Goal: Information Seeking & Learning: Compare options

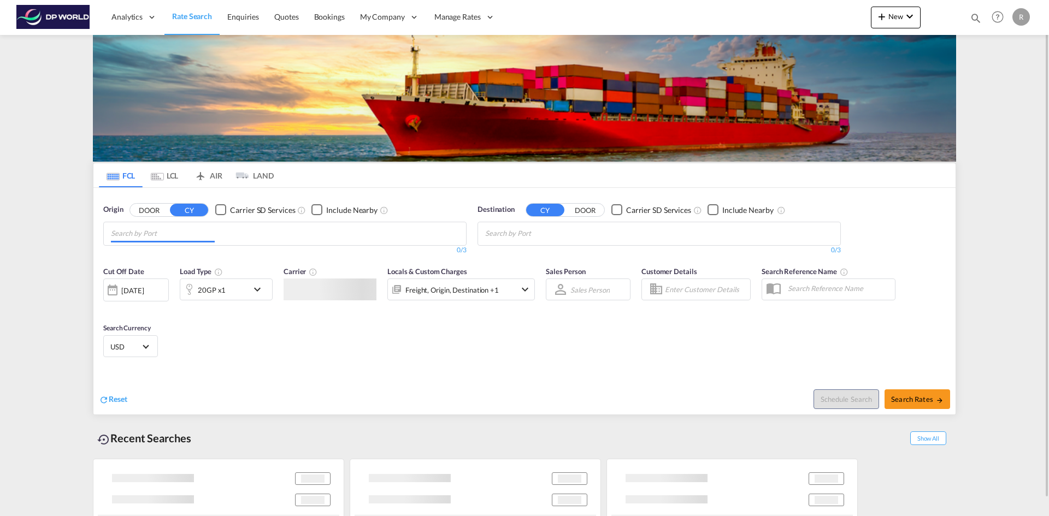
click at [199, 232] on input "Chips input." at bounding box center [163, 233] width 104 height 17
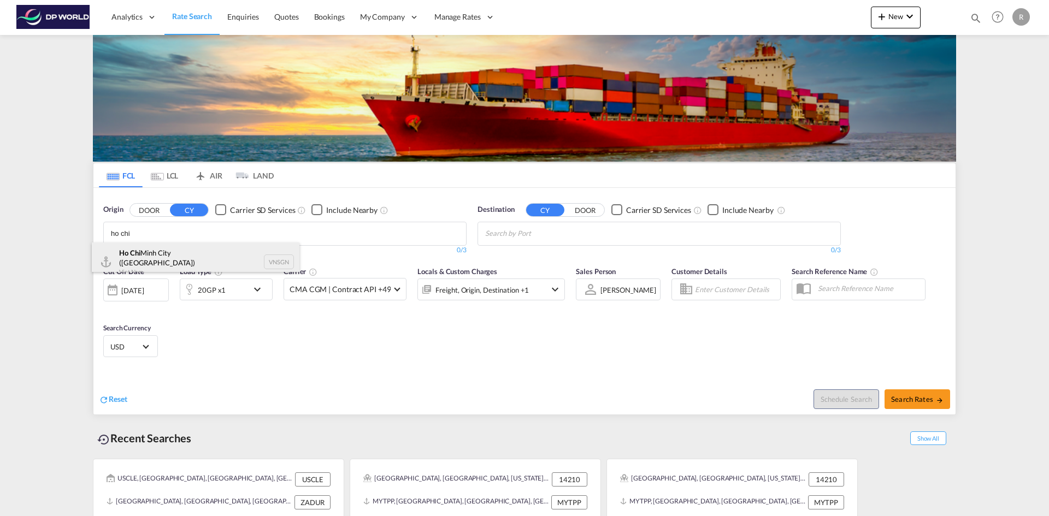
type input "ho chi"
click at [161, 255] on div "Ho Chi Minh City (Saigon) Viet Nam VNSGN" at bounding box center [196, 262] width 208 height 39
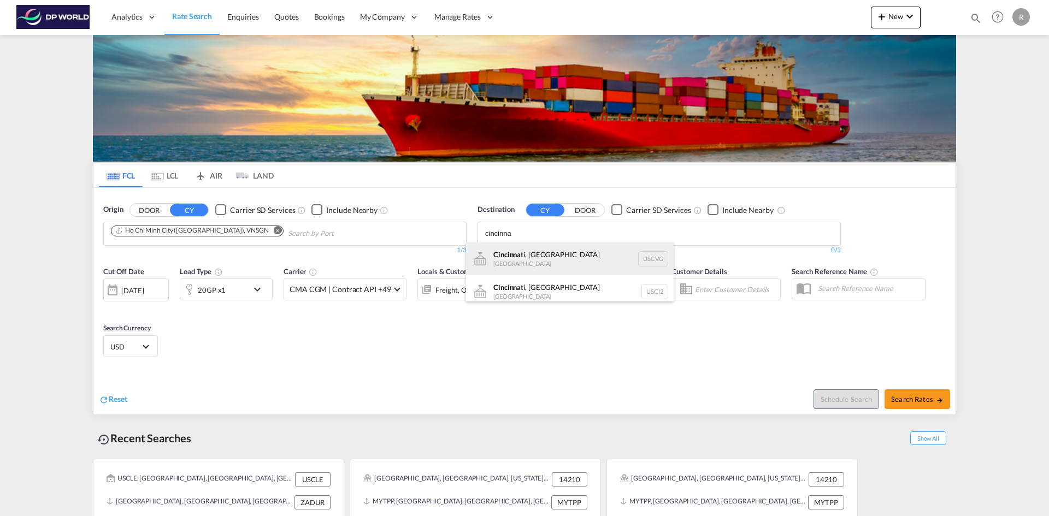
type input "cincinna"
click at [536, 260] on div "Cincinna ti, OH United States USCVG" at bounding box center [570, 259] width 208 height 33
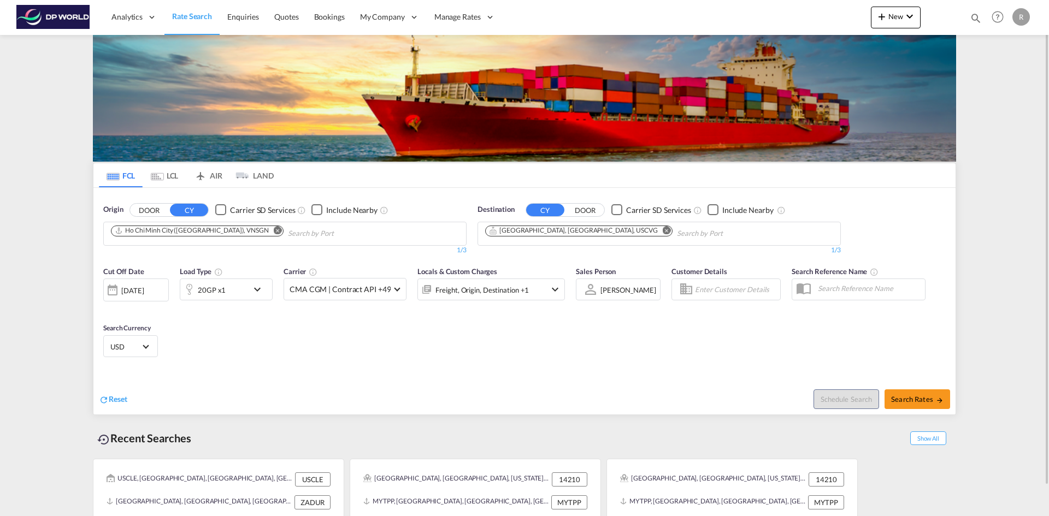
click at [239, 287] on div "20GP x1" at bounding box center [214, 290] width 68 height 22
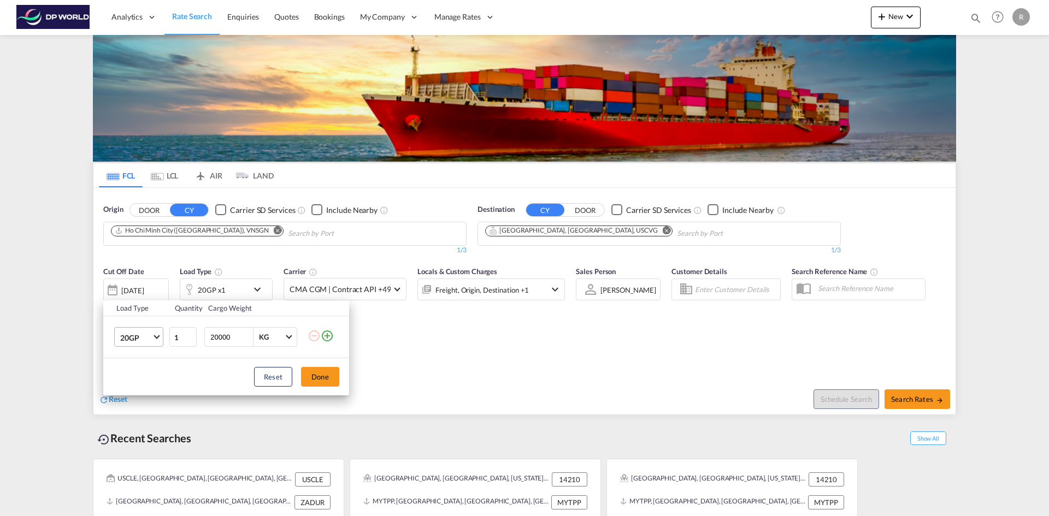
click at [157, 336] on span "Choose: \a20GP" at bounding box center [157, 336] width 6 height 6
click at [138, 393] on div "40HC" at bounding box center [130, 390] width 20 height 11
click at [316, 378] on button "Done" at bounding box center [320, 377] width 38 height 20
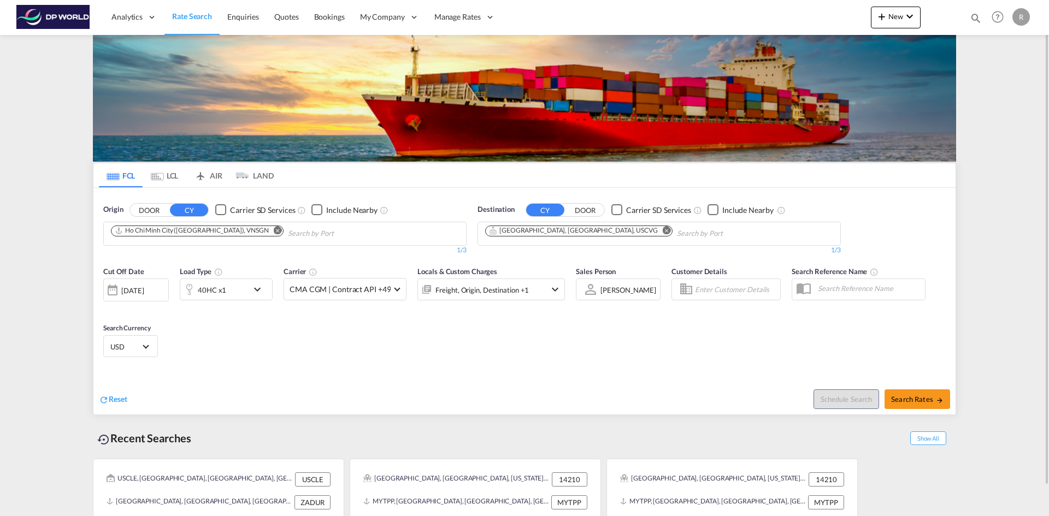
click at [153, 284] on div "07 Oct 2025" at bounding box center [136, 290] width 66 height 23
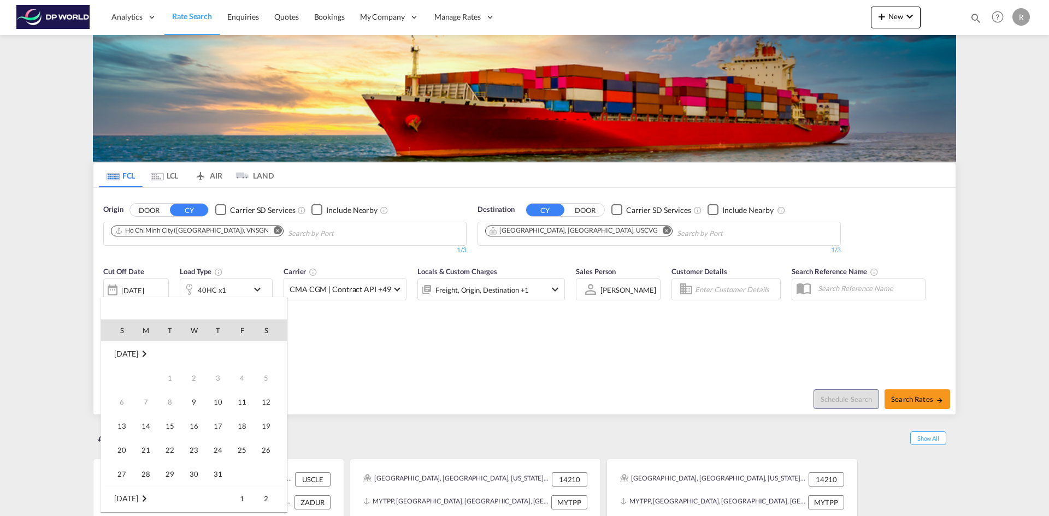
scroll to position [434, 0]
click at [219, 373] on span "9" at bounding box center [218, 378] width 22 height 22
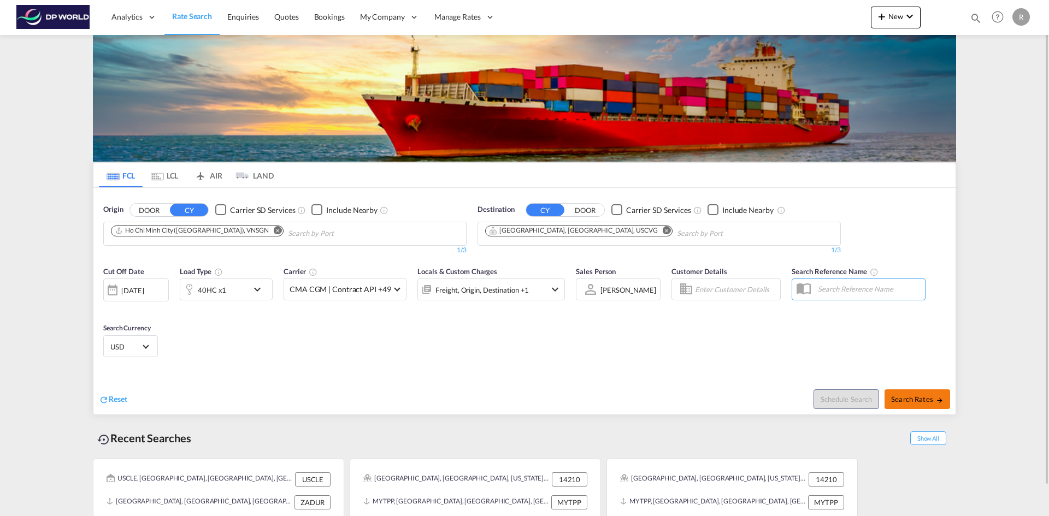
click at [893, 398] on span "Search Rates" at bounding box center [917, 399] width 52 height 9
type input "VNSGN to USCVG / 9 Oct 2025"
